Goal: Information Seeking & Learning: Learn about a topic

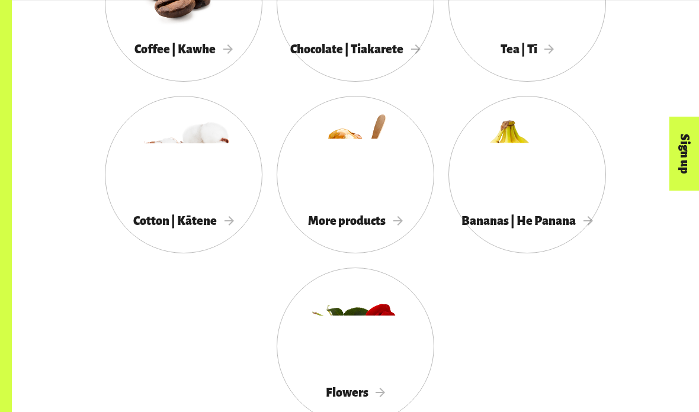
scroll to position [1068, 0]
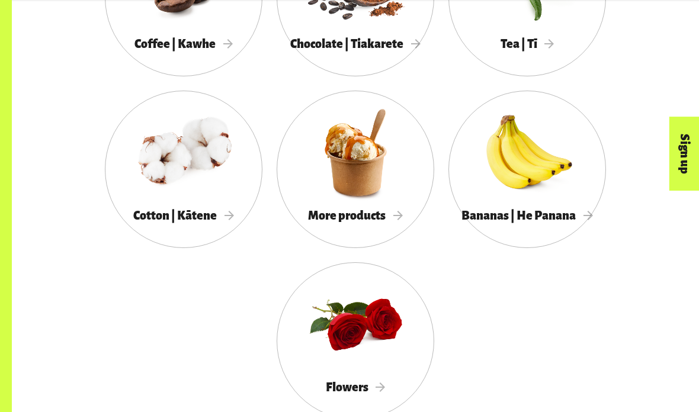
click at [570, 191] on div at bounding box center [527, 152] width 158 height 102
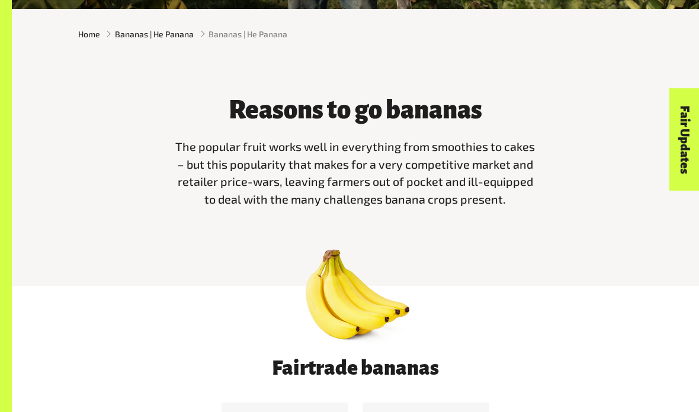
scroll to position [284, 0]
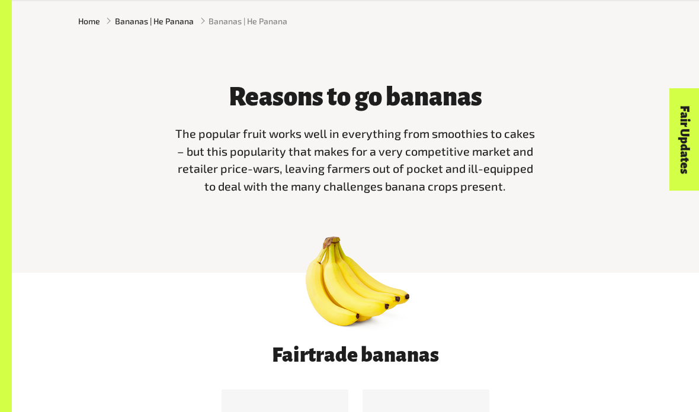
click at [455, 61] on div "Reasons to go bananas The popular fruit works well in everything from smoothies…" at bounding box center [355, 159] width 687 height 227
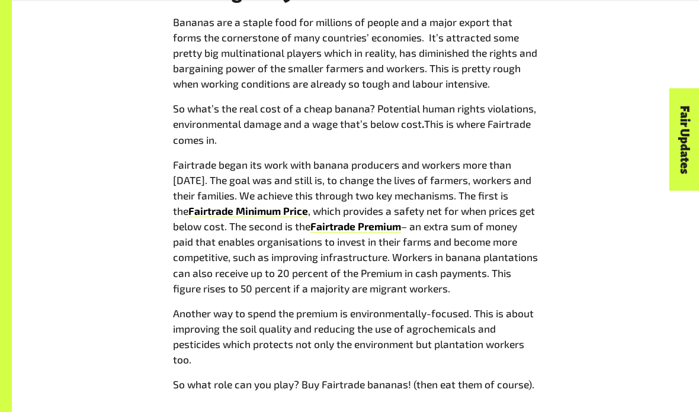
scroll to position [992, 0]
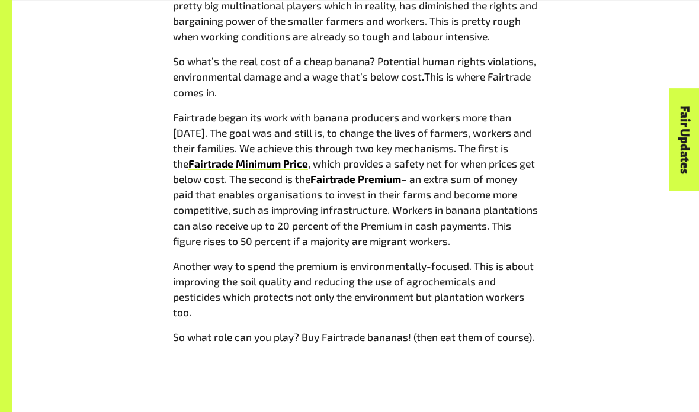
click at [385, 158] on span ", which provides a safety net for when prices get below cost. The second is the" at bounding box center [354, 171] width 362 height 27
click at [391, 158] on span ", which provides a safety net for when prices get below cost. The second is the" at bounding box center [354, 171] width 362 height 27
click at [403, 158] on span ", which provides a safety net for when prices get below cost. The second is the" at bounding box center [354, 171] width 362 height 27
copy p "Fairtrade Minimum Price"
click at [628, 272] on div "Peeling away the issues Bananas are a staple food for millions of people and a …" at bounding box center [355, 144] width 568 height 420
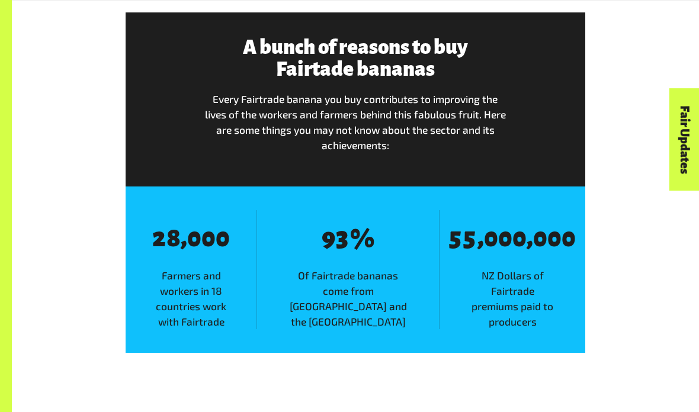
scroll to position [1457, 0]
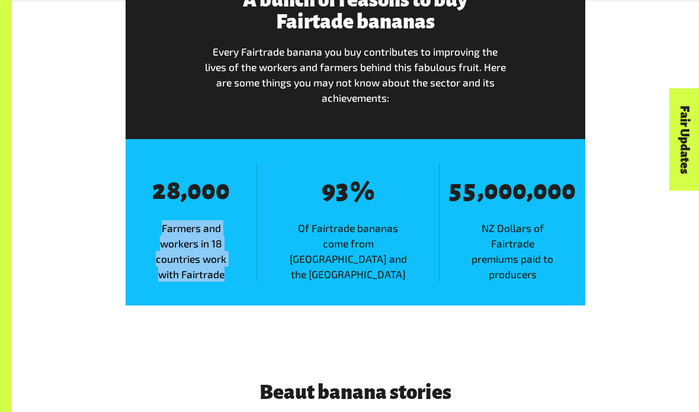
copy span "Farmers and workers in 18 countries work with Fairtrade"
click at [642, 230] on div "A bunch of reasons to buy Fairtade bananas Every Fairtrade banana you buy contr…" at bounding box center [355, 135] width 687 height 416
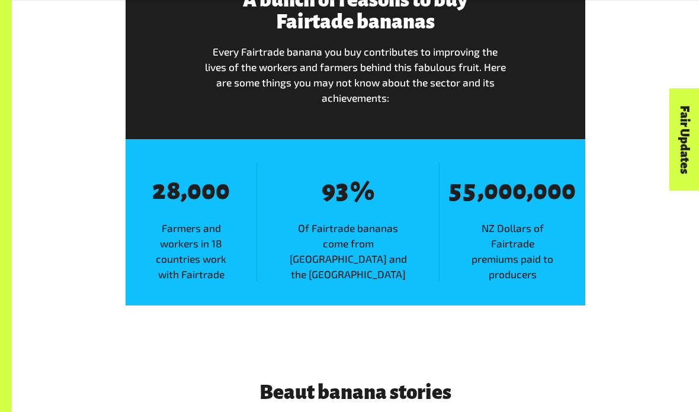
click at [317, 220] on span "Of Fairtrade bananas come from [GEOGRAPHIC_DATA] and the [GEOGRAPHIC_DATA]" at bounding box center [348, 251] width 182 height 62
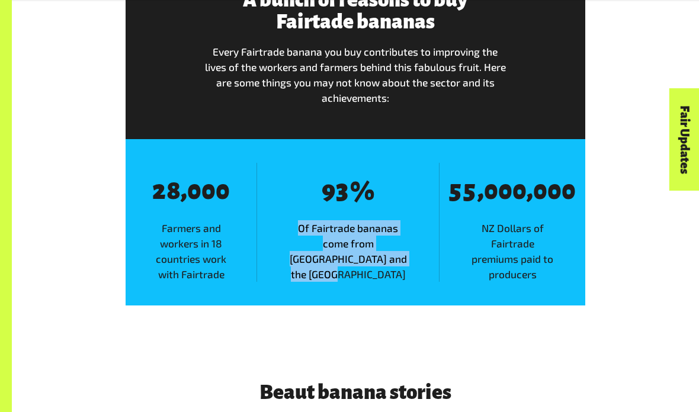
copy span "Of Fairtrade bananas come from [GEOGRAPHIC_DATA] and the [GEOGRAPHIC_DATA]"
click at [634, 192] on div "A bunch of reasons to buy Fairtade bananas Every Fairtrade banana you buy contr…" at bounding box center [355, 135] width 568 height 340
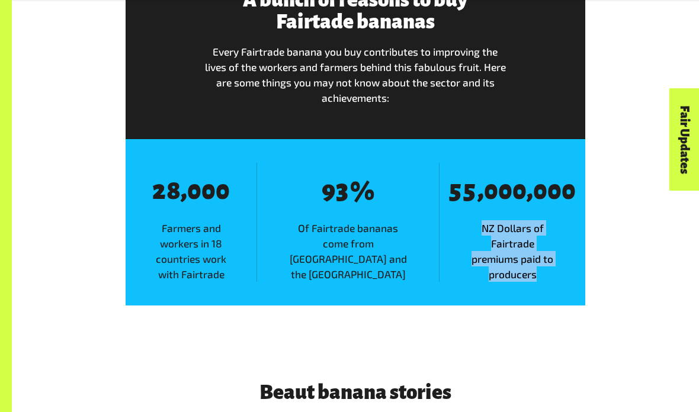
copy span "NZ Dollars of Fairtrade premiums paid to producers"
click at [622, 255] on div "A bunch of reasons to buy Fairtade bananas Every Fairtrade banana you buy contr…" at bounding box center [355, 135] width 568 height 340
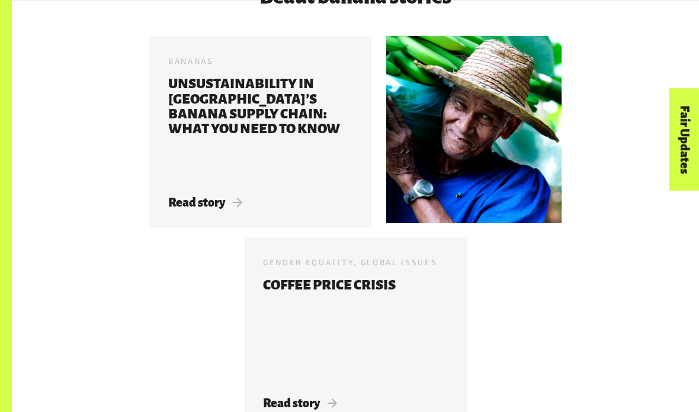
scroll to position [1839, 0]
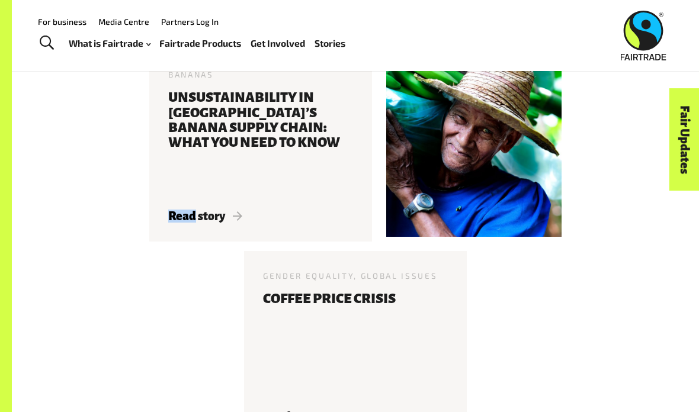
click at [623, 245] on div "Bananas 30 Apr 2017 Unsustainability In New Zealand’s Banana Supply Chain: What…" at bounding box center [355, 251] width 568 height 402
click at [196, 210] on span "Read story" at bounding box center [205, 216] width 74 height 13
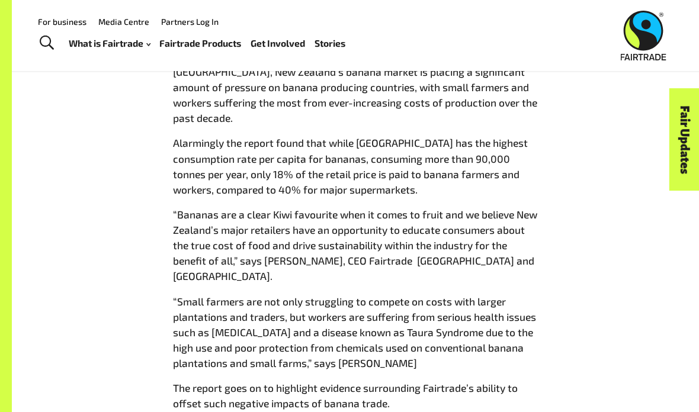
scroll to position [724, 0]
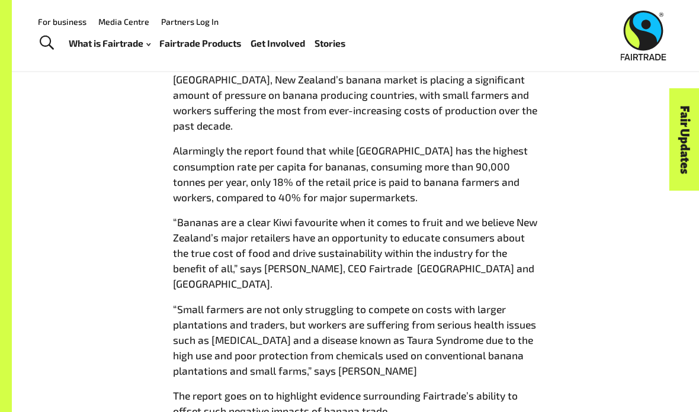
click at [336, 51] on link "Stories" at bounding box center [329, 43] width 31 height 17
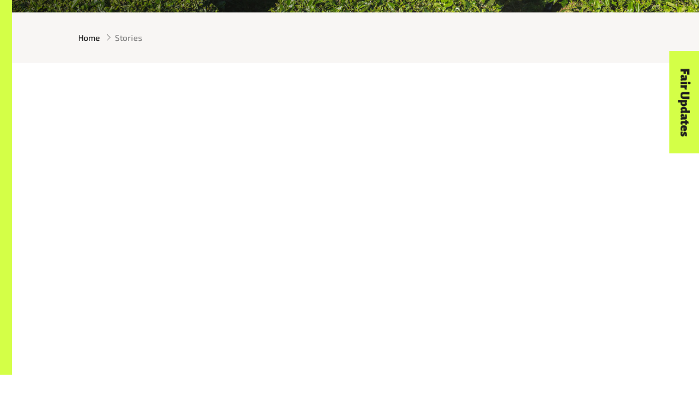
scroll to position [277, 0]
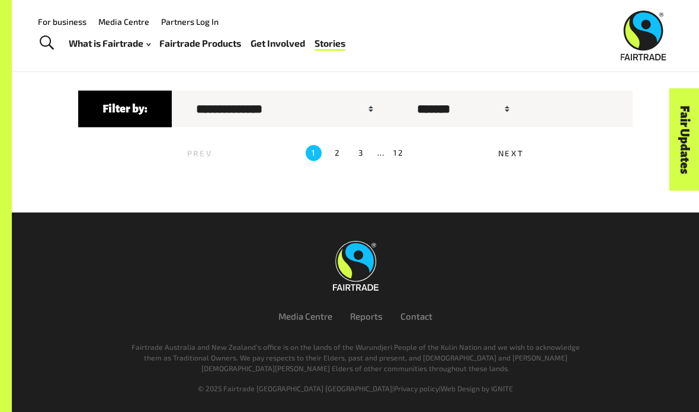
click at [249, 111] on select "**********" at bounding box center [282, 108] width 197 height 27
select select "**"
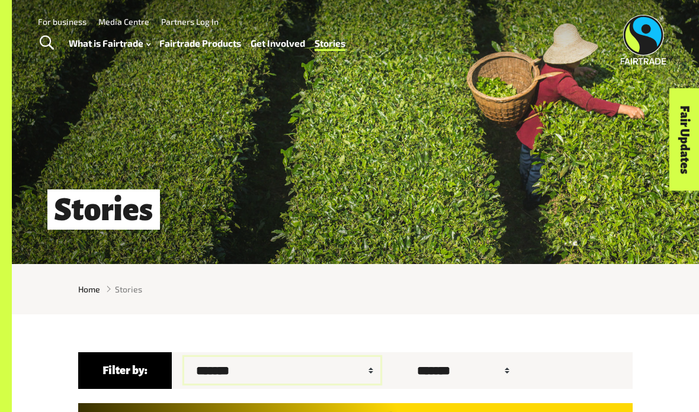
scroll to position [0, 0]
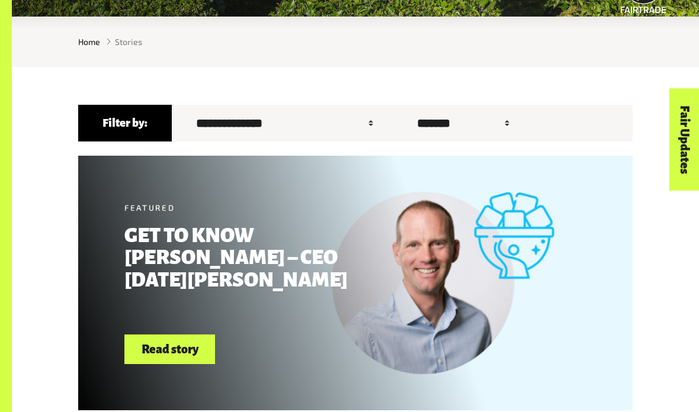
scroll to position [329, 0]
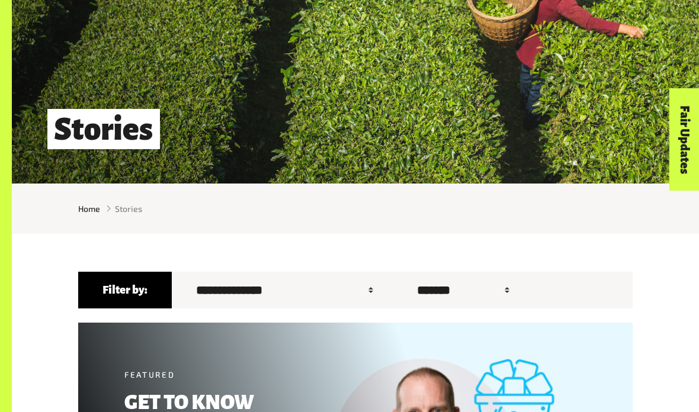
scroll to position [130, 0]
